Goal: Task Accomplishment & Management: Complete application form

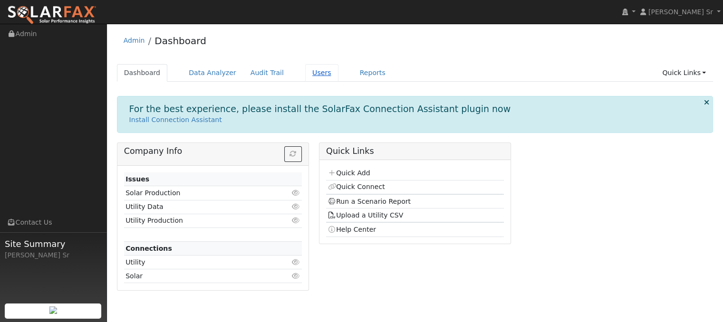
click at [305, 73] on link "Users" at bounding box center [321, 73] width 33 height 18
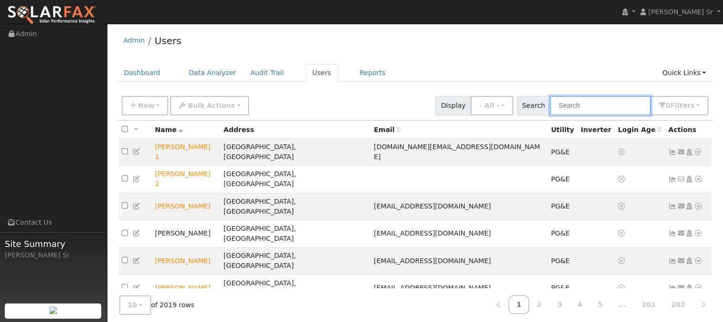
click at [569, 108] on input "text" at bounding box center [600, 105] width 101 height 19
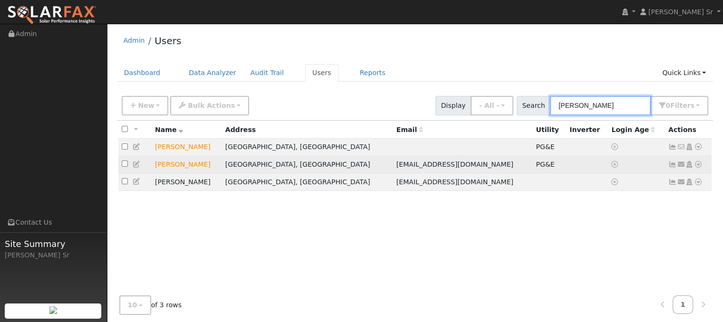
type input "Elise"
click at [566, 166] on td at bounding box center [587, 165] width 42 height 18
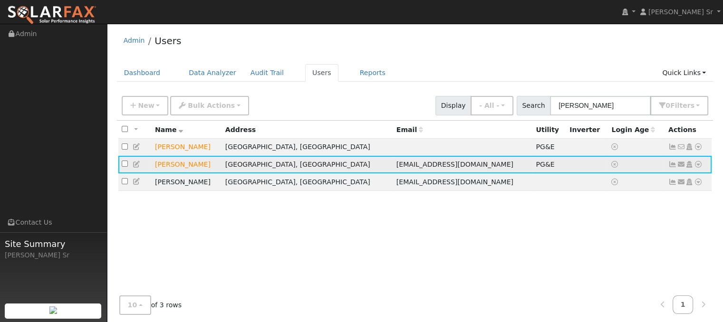
click at [698, 164] on icon at bounding box center [698, 164] width 9 height 7
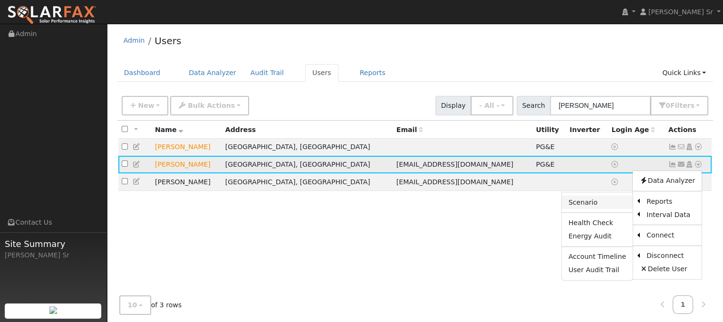
click at [595, 202] on link "Scenario" at bounding box center [597, 202] width 71 height 13
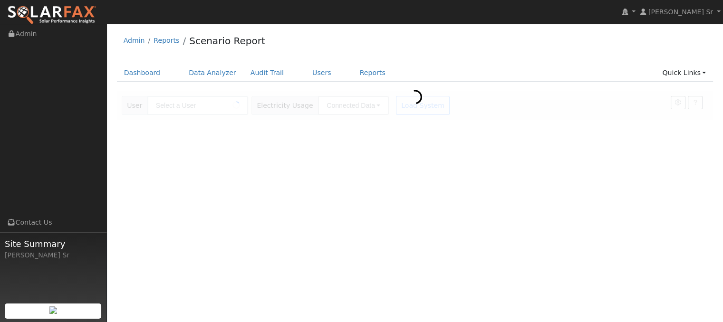
type input "[PERSON_NAME]"
type input "Pacific Gas & Electric"
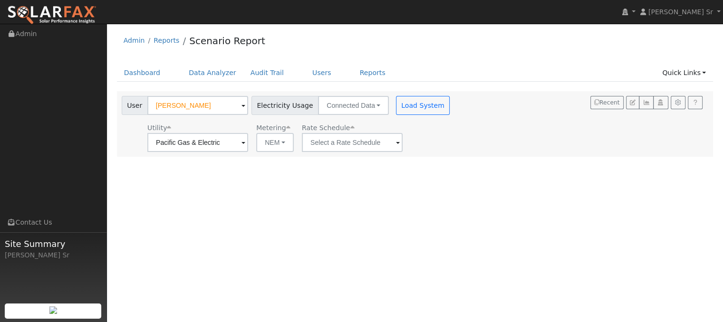
click at [396, 141] on span at bounding box center [398, 143] width 4 height 11
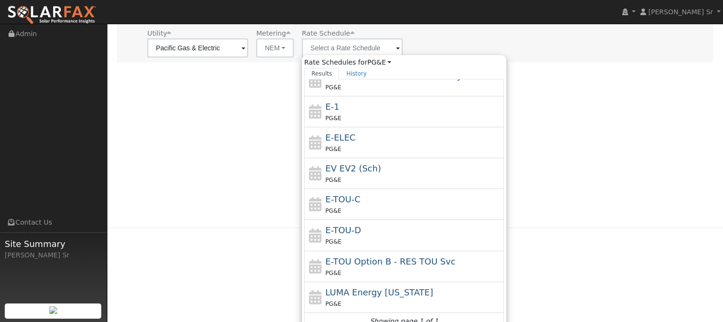
scroll to position [98, 0]
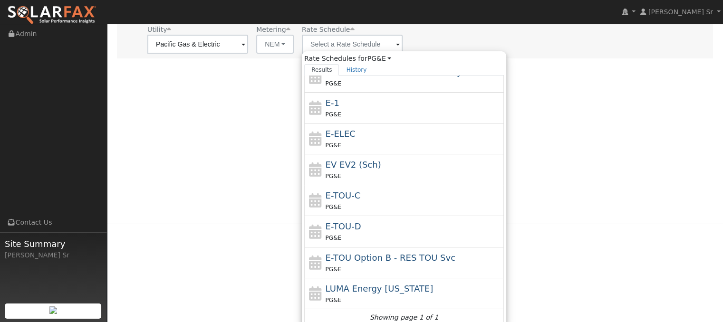
click at [187, 220] on div "User Profile First name Last name Email Email Notifications No Emails No Emails…" at bounding box center [415, 74] width 616 height 298
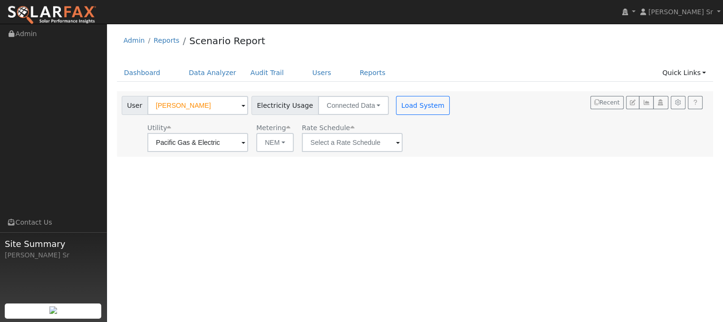
scroll to position [0, 0]
click at [406, 105] on button "Load System" at bounding box center [423, 105] width 54 height 19
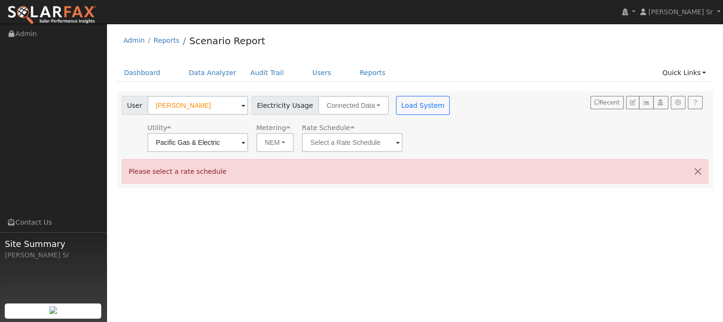
click at [396, 143] on span at bounding box center [398, 143] width 4 height 11
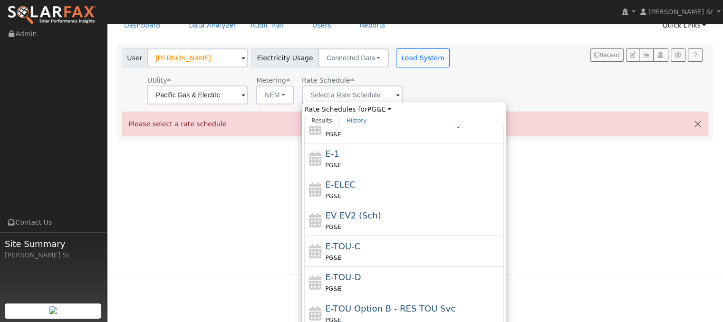
scroll to position [51, 0]
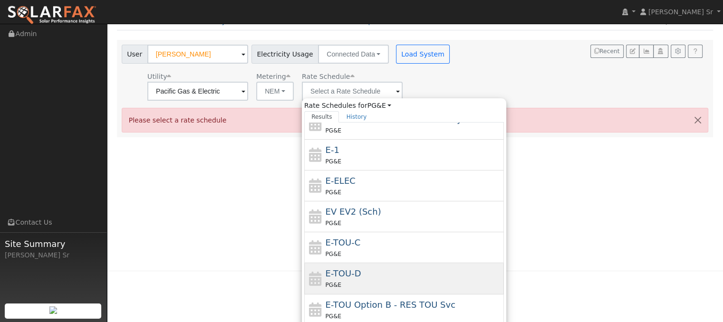
click at [380, 273] on div "E-TOU-D PG&E" at bounding box center [413, 278] width 176 height 23
type input "E-TOU-D"
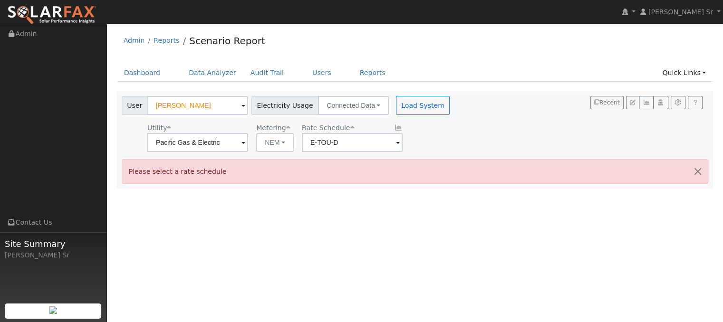
scroll to position [0, 0]
click at [413, 108] on button "Load System" at bounding box center [423, 105] width 54 height 19
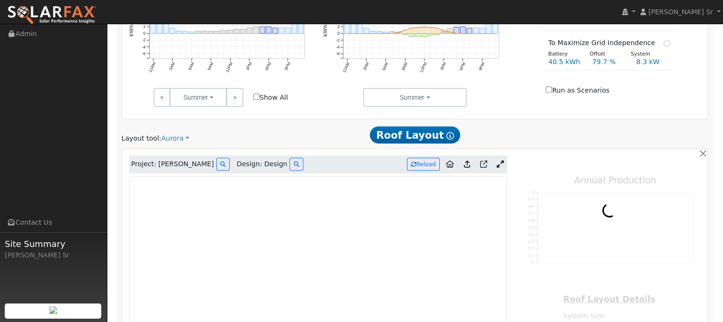
type input "19215"
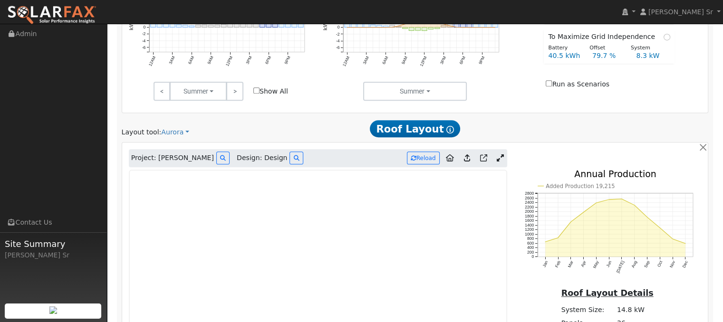
scroll to position [420, 0]
click at [166, 134] on link "Aurora" at bounding box center [175, 131] width 28 height 10
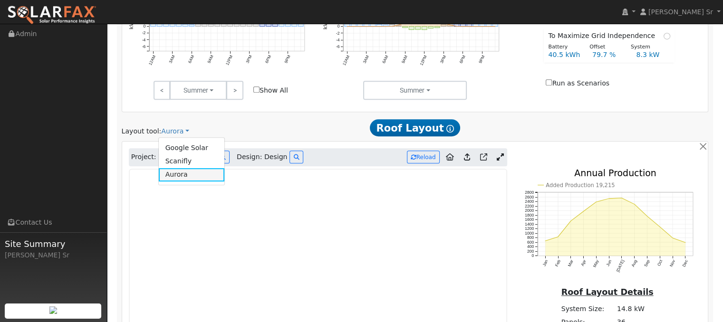
click at [174, 175] on link "Aurora" at bounding box center [192, 174] width 66 height 13
click at [167, 133] on link "Aurora" at bounding box center [175, 131] width 28 height 10
click at [171, 172] on link "Aurora" at bounding box center [192, 174] width 66 height 13
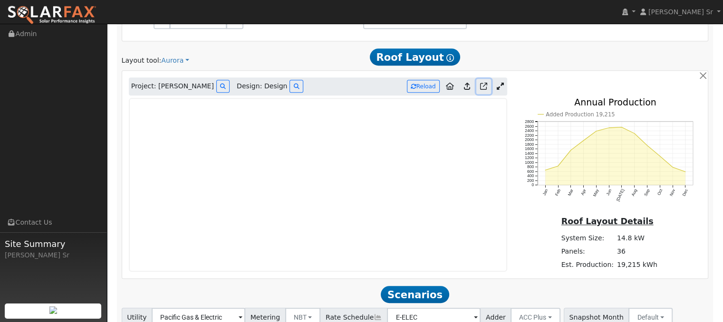
click at [483, 84] on icon at bounding box center [483, 86] width 7 height 7
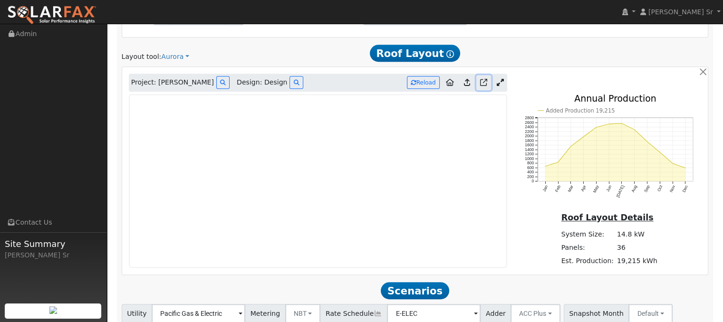
scroll to position [495, 0]
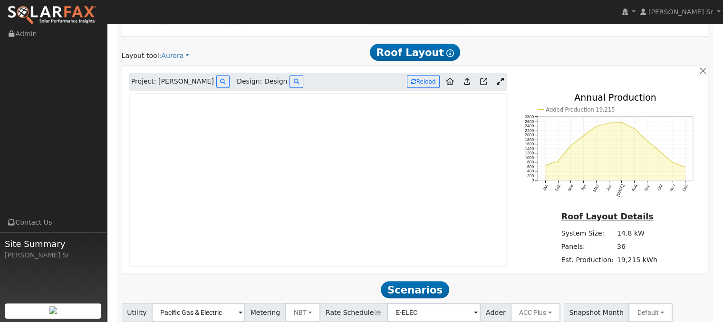
click at [497, 80] on icon at bounding box center [500, 81] width 7 height 7
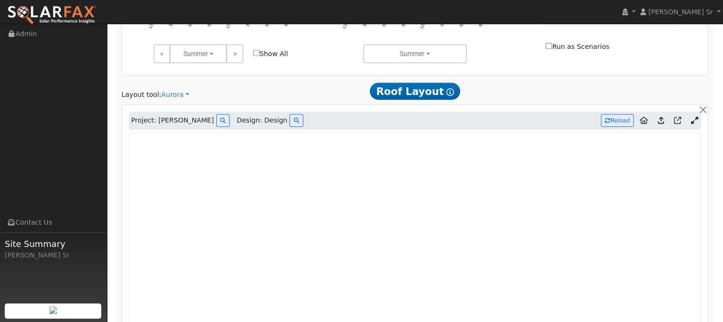
scroll to position [457, 0]
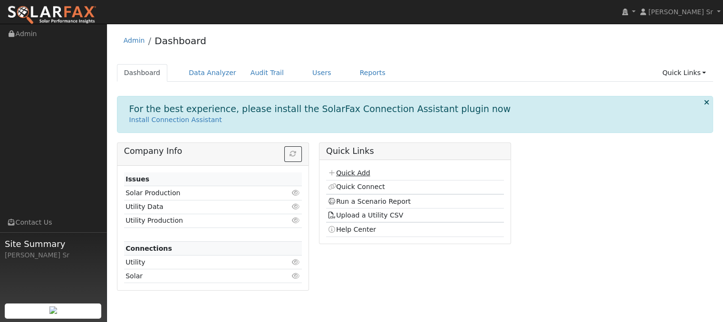
click at [359, 172] on link "Quick Add" at bounding box center [348, 173] width 42 height 8
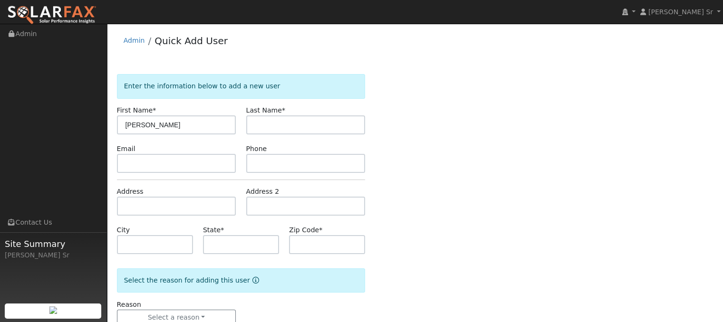
type input "[PERSON_NAME]"
type input "Jambon"
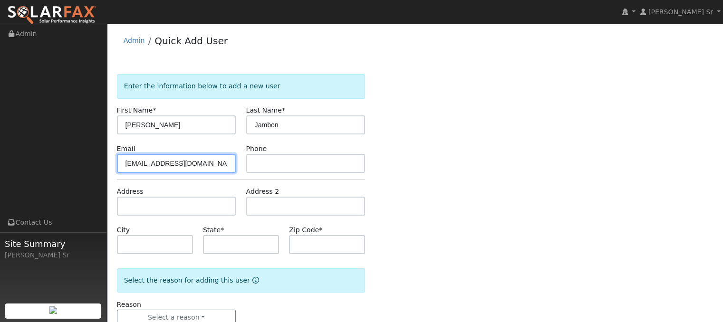
type input "[EMAIL_ADDRESS][DOMAIN_NAME]"
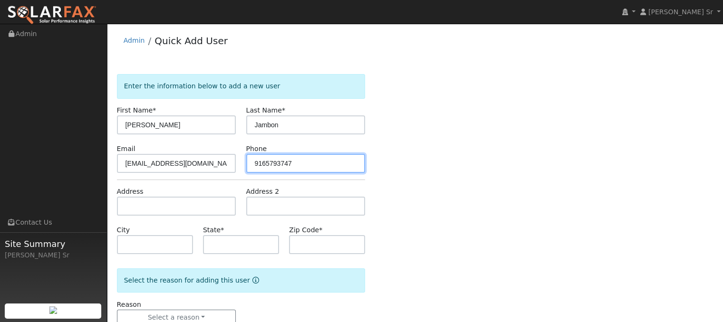
click at [264, 162] on input "9165793747" at bounding box center [305, 163] width 119 height 19
click at [278, 163] on input "916-5793747" at bounding box center [305, 163] width 119 height 19
type input "916-579-3747"
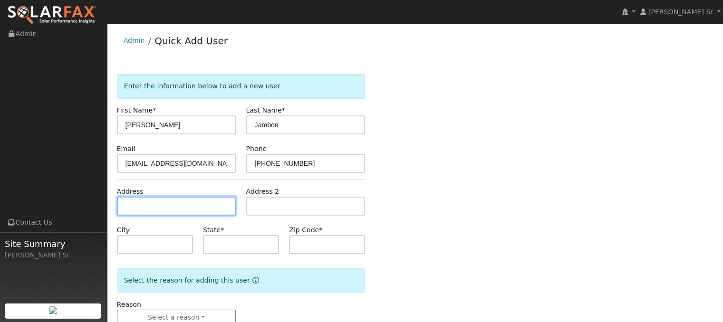
click at [171, 201] on input "text" at bounding box center [176, 206] width 119 height 19
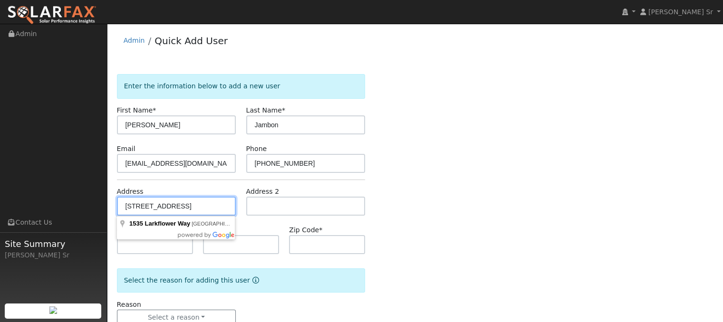
type input "1535 Larkflower Way"
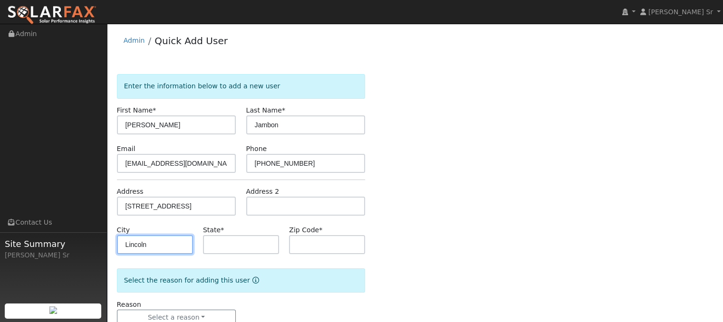
type input "Lincoln"
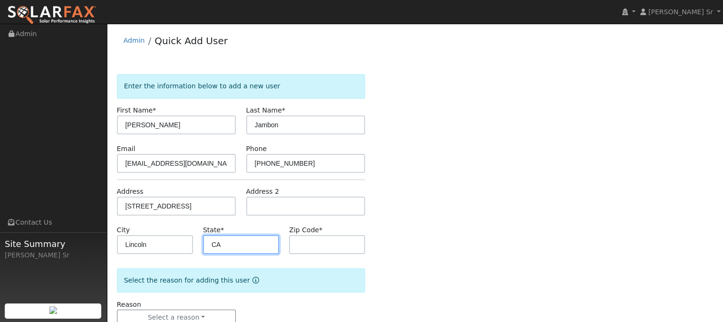
type input "CA"
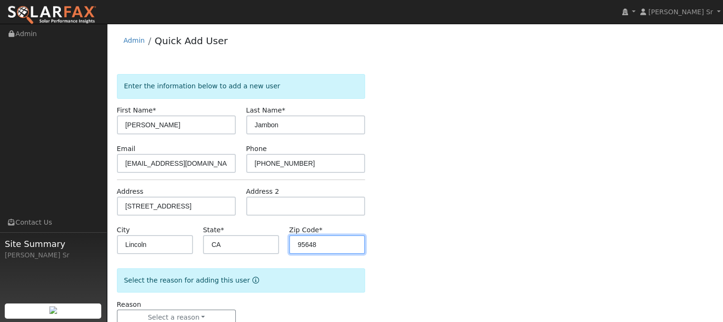
scroll to position [27, 0]
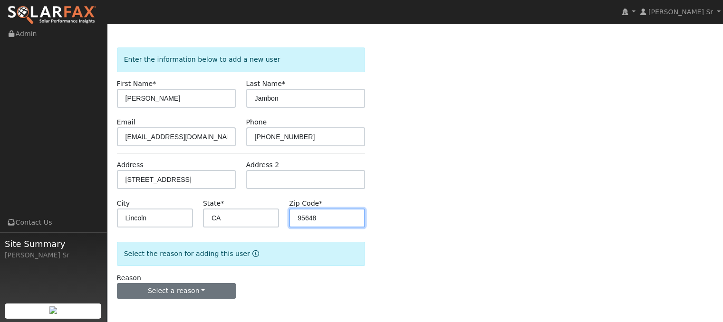
type input "95648"
click at [200, 292] on button "Select a reason" at bounding box center [176, 291] width 119 height 16
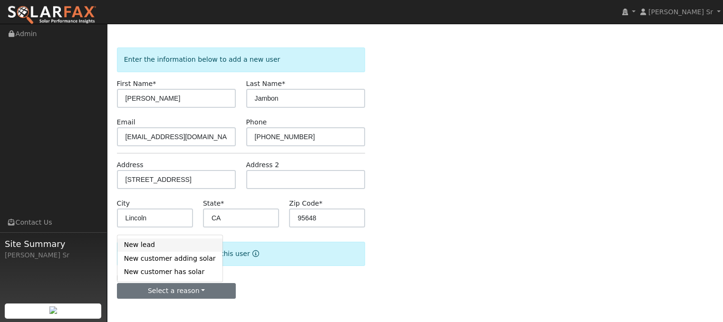
click at [150, 249] on link "New lead" at bounding box center [169, 245] width 105 height 13
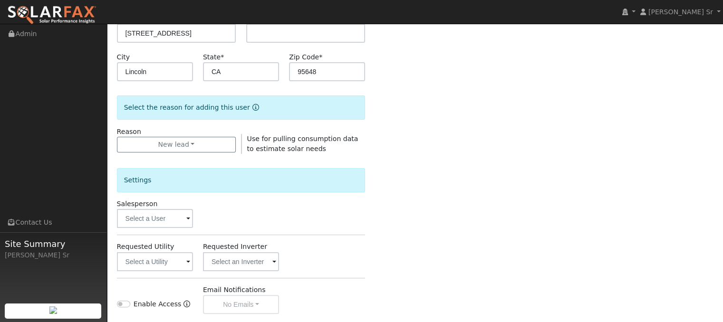
scroll to position [241, 0]
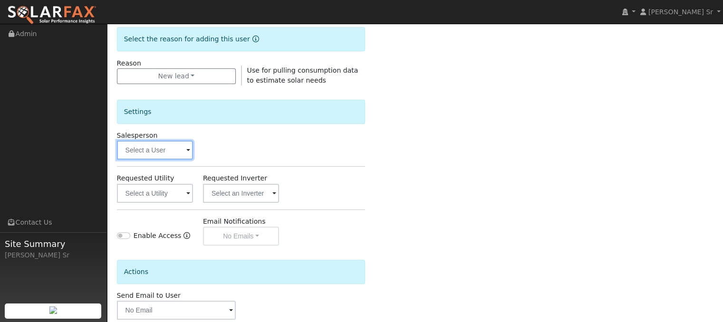
click at [185, 151] on input "text" at bounding box center [155, 150] width 76 height 19
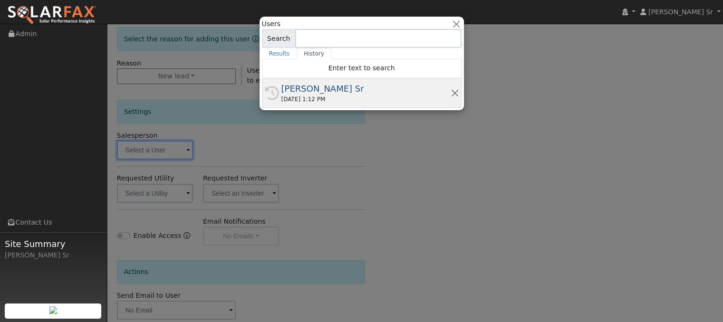
click at [335, 92] on div "[PERSON_NAME] Sr" at bounding box center [365, 88] width 169 height 13
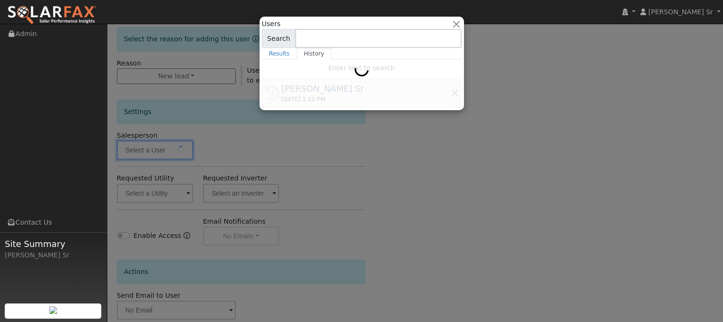
type input "[PERSON_NAME] Sr"
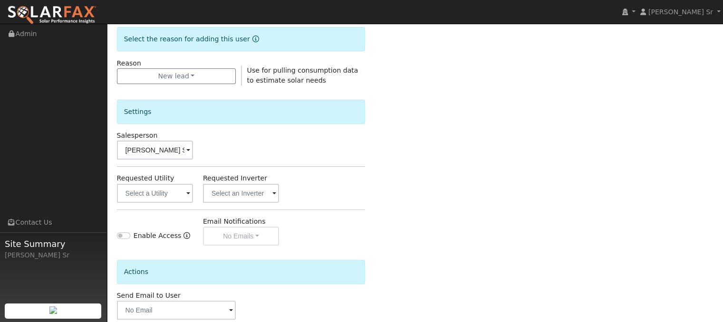
click at [186, 195] on span at bounding box center [188, 194] width 4 height 11
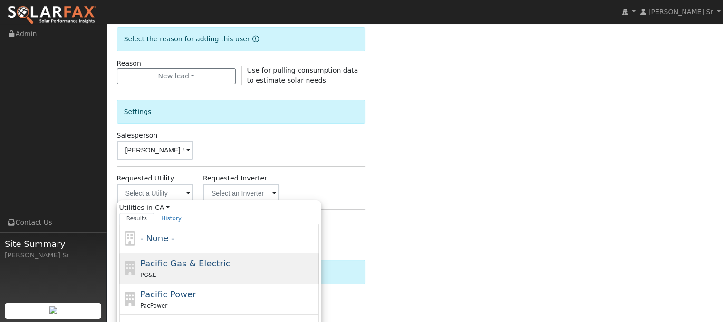
click at [182, 266] on span "Pacific Gas & Electric" at bounding box center [185, 263] width 90 height 10
type input "Pacific Gas & Electric"
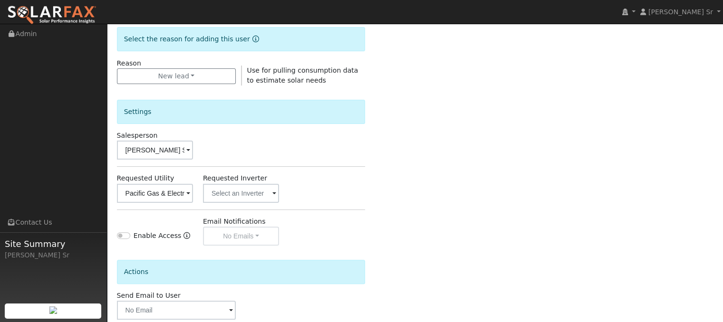
scroll to position [292, 0]
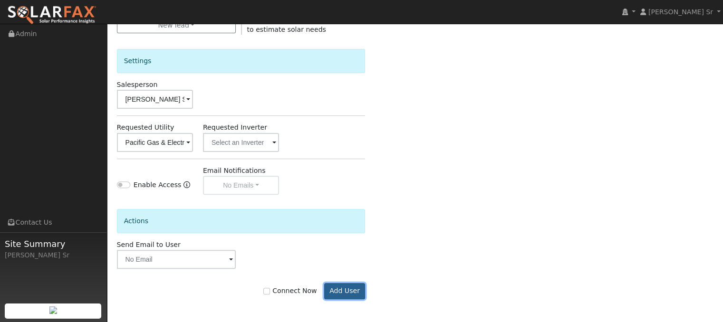
click at [349, 287] on button "Add User" at bounding box center [344, 291] width 41 height 16
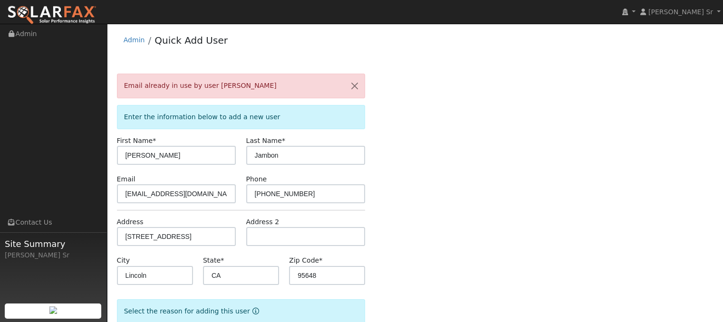
scroll to position [0, 0]
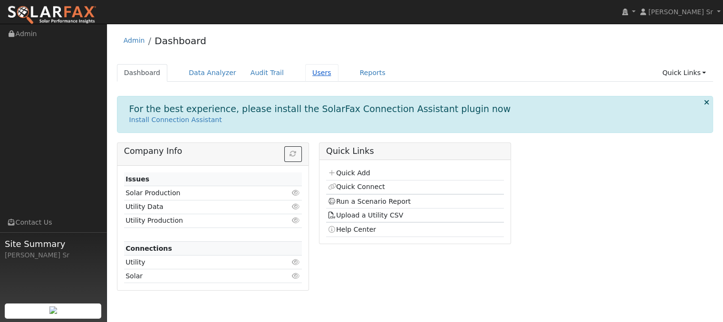
click at [306, 73] on link "Users" at bounding box center [321, 73] width 33 height 18
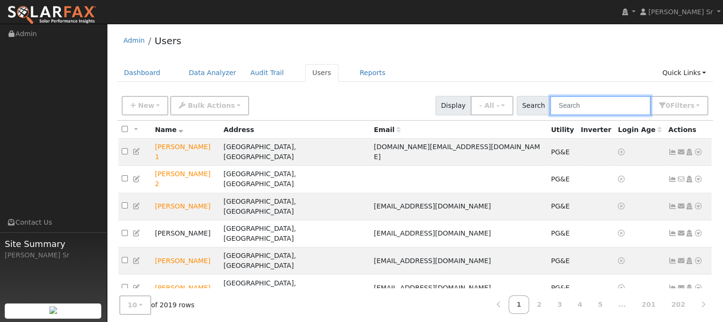
click at [572, 112] on input "text" at bounding box center [600, 105] width 101 height 19
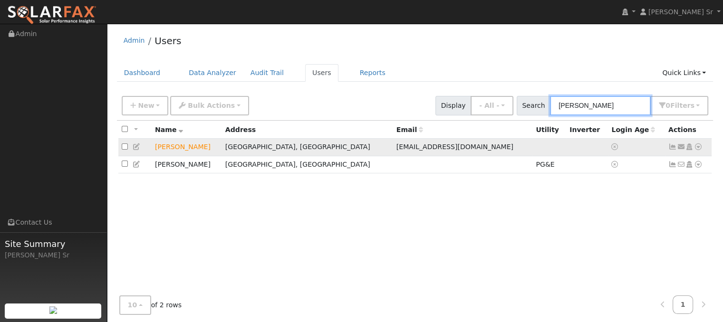
type input "Cathleen"
click at [696, 147] on icon at bounding box center [698, 146] width 9 height 7
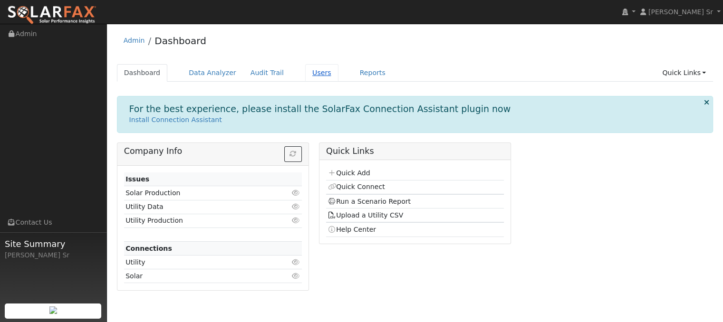
click at [305, 74] on link "Users" at bounding box center [321, 73] width 33 height 18
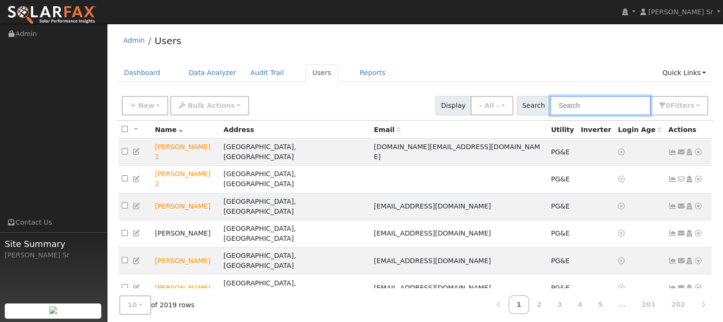
click at [579, 104] on input "text" at bounding box center [600, 105] width 101 height 19
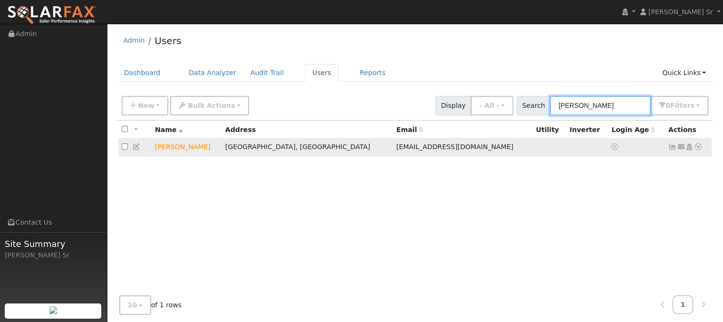
type input "[PERSON_NAME]"
drag, startPoint x: 697, startPoint y: 148, endPoint x: 500, endPoint y: 190, distance: 201.1
click at [500, 190] on div "All None All on page None on page Name Address Email Utility Inverter Login Age…" at bounding box center [415, 217] width 596 height 193
click at [696, 147] on icon at bounding box center [698, 146] width 9 height 7
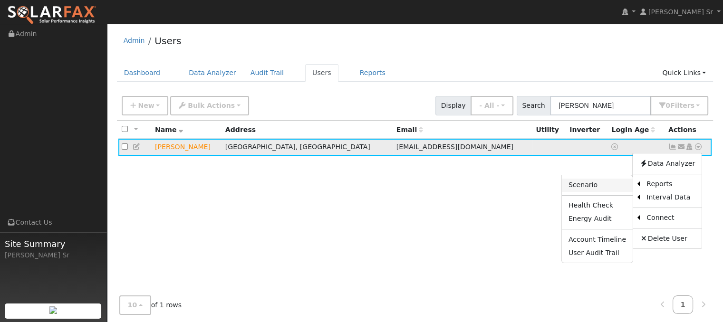
click at [592, 186] on link "Scenario" at bounding box center [597, 185] width 71 height 13
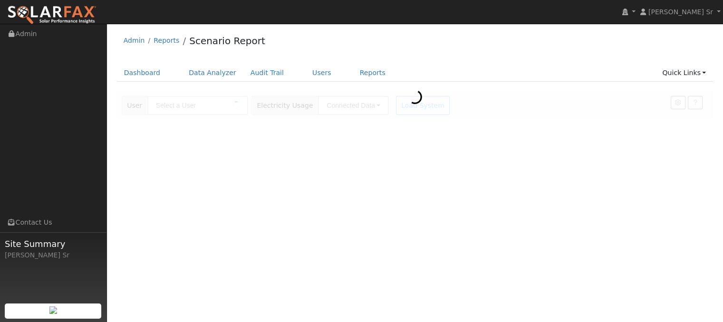
type input "[PERSON_NAME]"
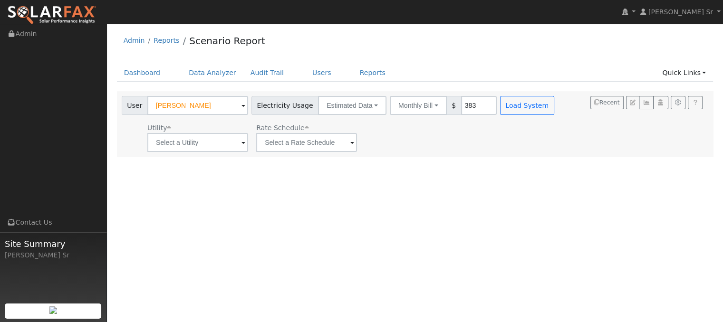
click at [350, 143] on span at bounding box center [352, 143] width 4 height 11
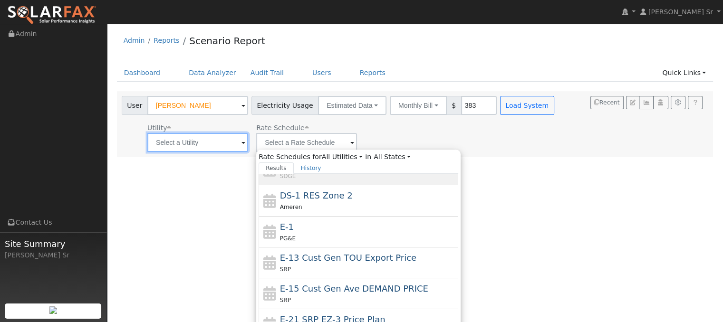
click at [239, 143] on input "text" at bounding box center [197, 142] width 101 height 19
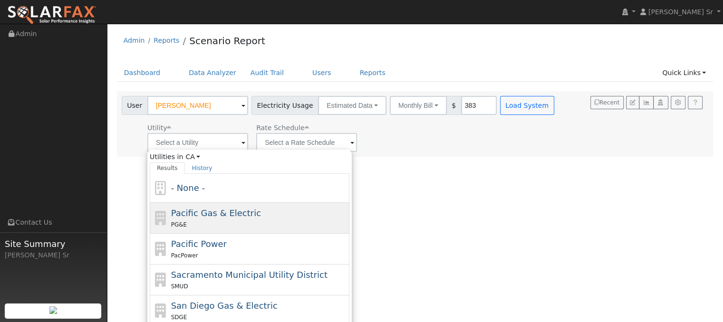
click at [212, 220] on div "PG&E" at bounding box center [259, 225] width 176 height 10
type input "Pacific Gas & Electric"
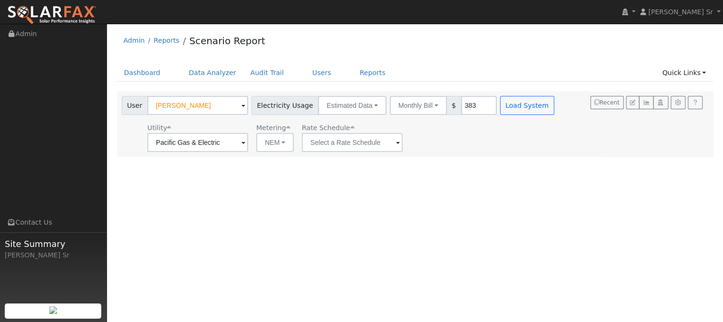
click at [396, 143] on span at bounding box center [398, 143] width 4 height 11
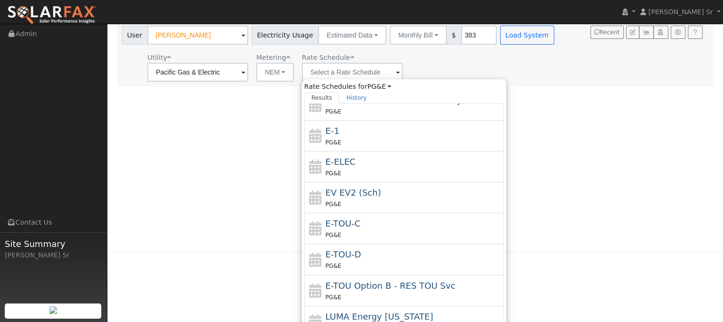
scroll to position [70, 0]
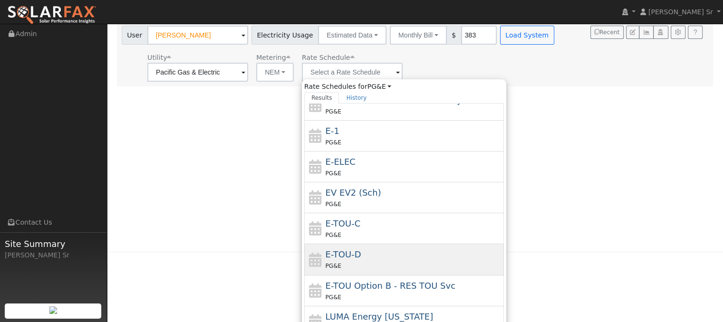
drag, startPoint x: 369, startPoint y: 249, endPoint x: 350, endPoint y: 260, distance: 22.1
click at [350, 261] on div "PG&E" at bounding box center [413, 266] width 176 height 10
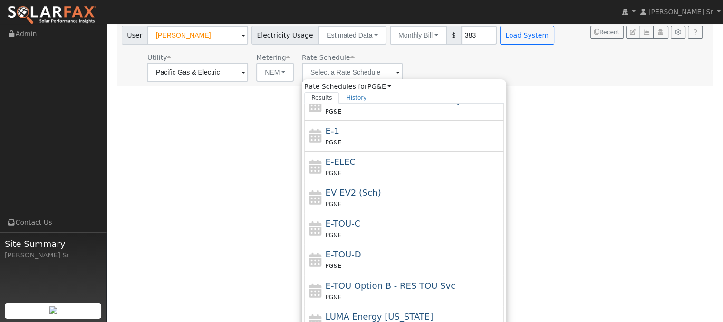
type input "E-TOU-D"
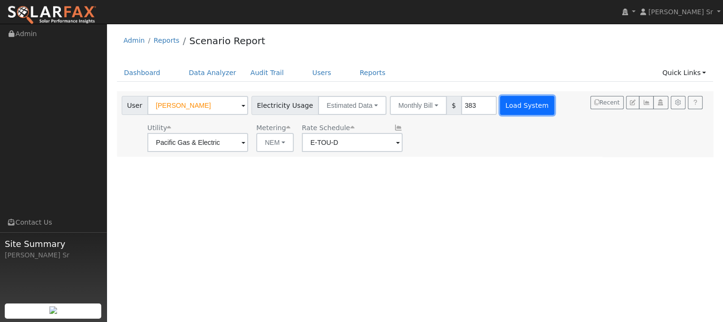
drag, startPoint x: 515, startPoint y: 108, endPoint x: 498, endPoint y: 108, distance: 17.1
click at [500, 108] on button "Load System" at bounding box center [527, 105] width 54 height 19
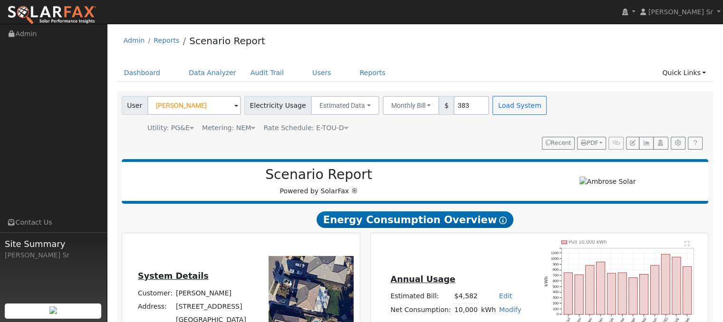
type input "0"
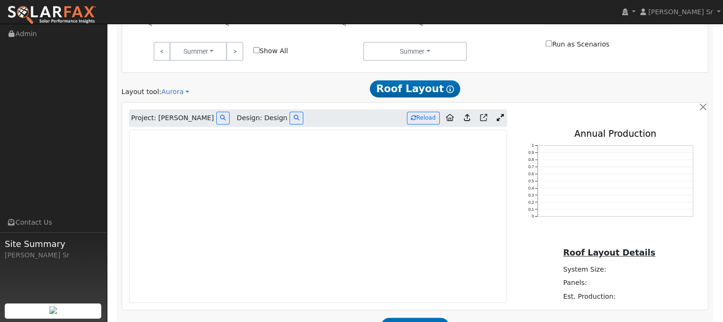
scroll to position [475, 0]
click at [500, 114] on icon at bounding box center [500, 117] width 7 height 7
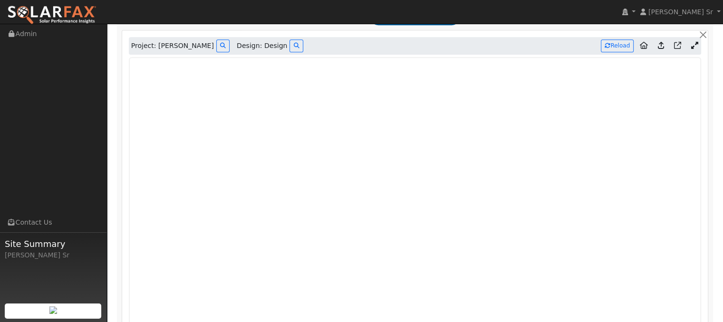
scroll to position [546, 0]
